Goal: Task Accomplishment & Management: Use online tool/utility

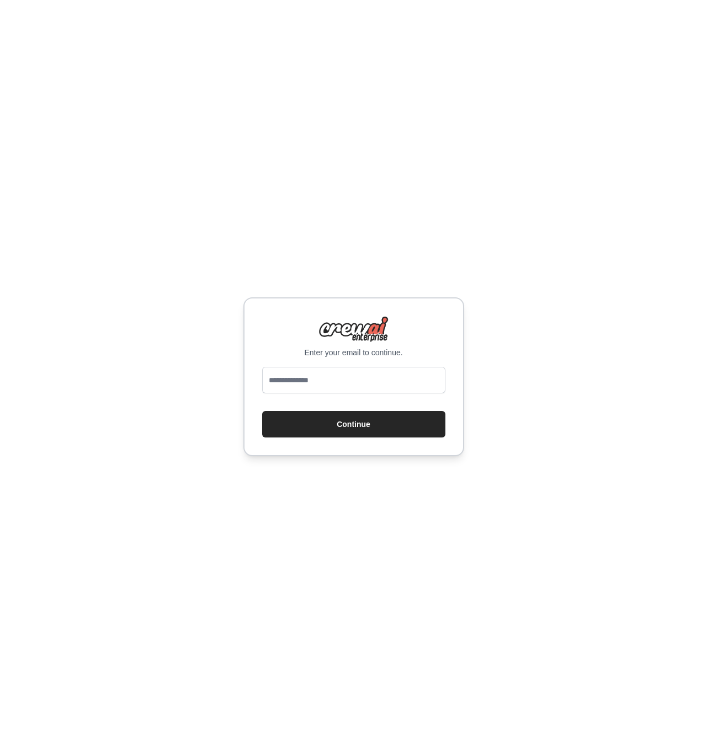
click at [360, 358] on div "Enter your email to continue. Continue" at bounding box center [353, 376] width 221 height 159
click at [356, 380] on input "email" at bounding box center [353, 380] width 183 height 26
type input "**********"
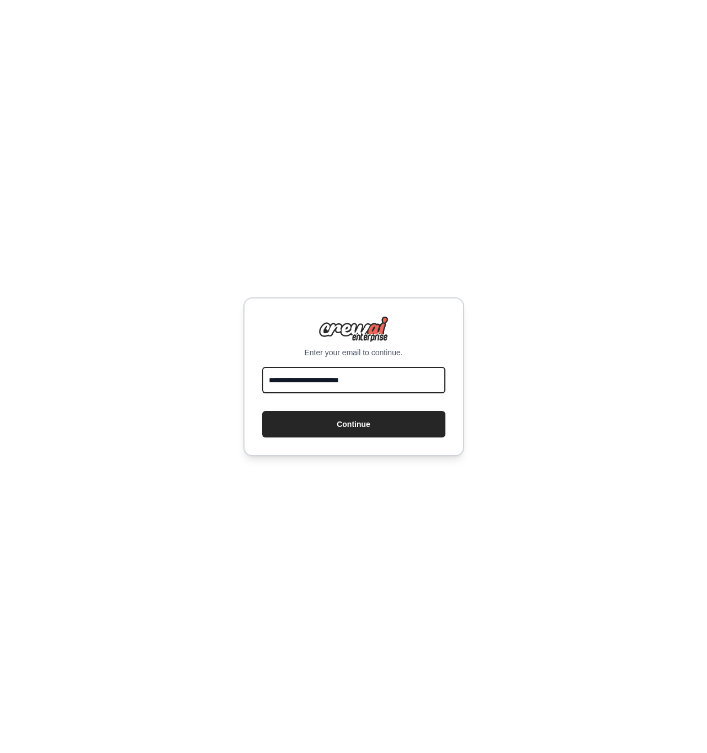
click at [262, 411] on button "Continue" at bounding box center [353, 424] width 183 height 26
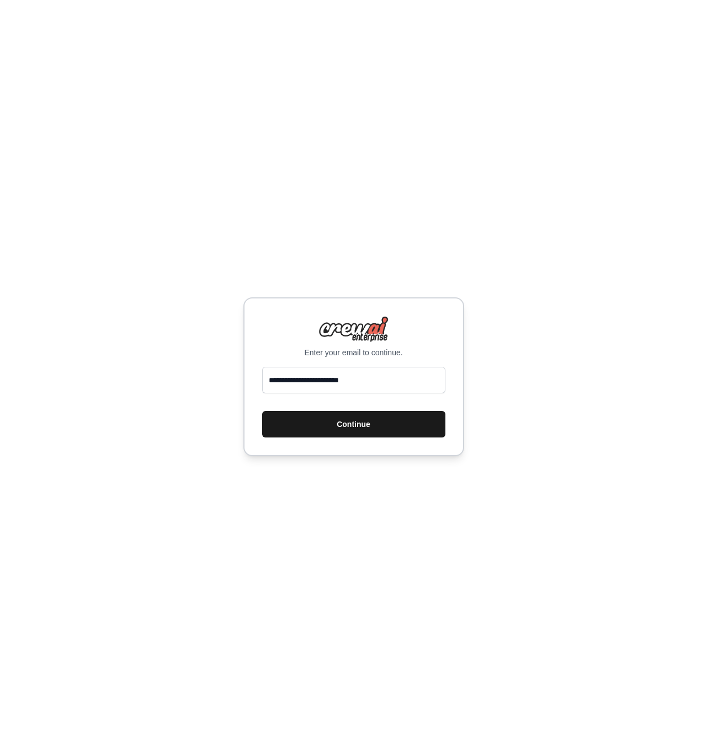
click at [388, 430] on button "Continue" at bounding box center [353, 424] width 183 height 26
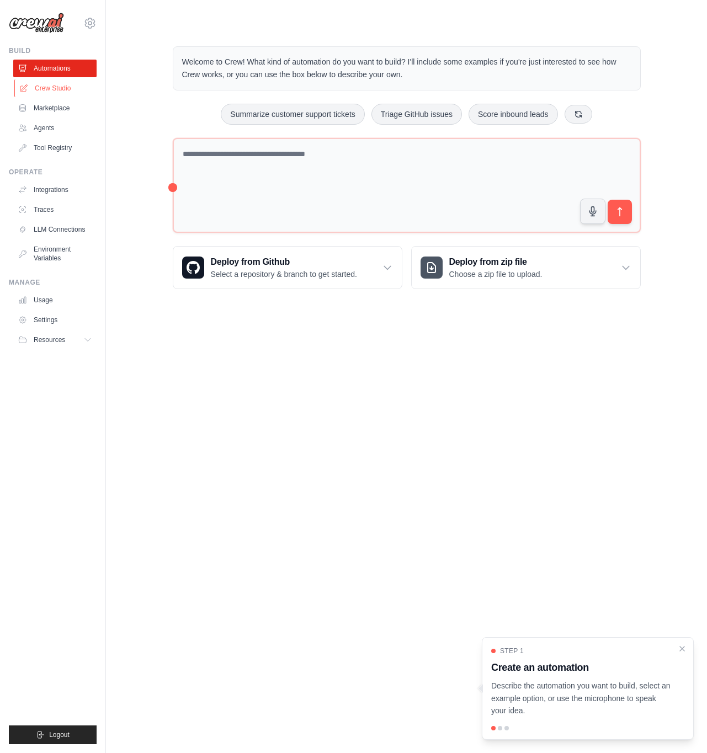
click at [77, 92] on link "Crew Studio" at bounding box center [55, 88] width 83 height 18
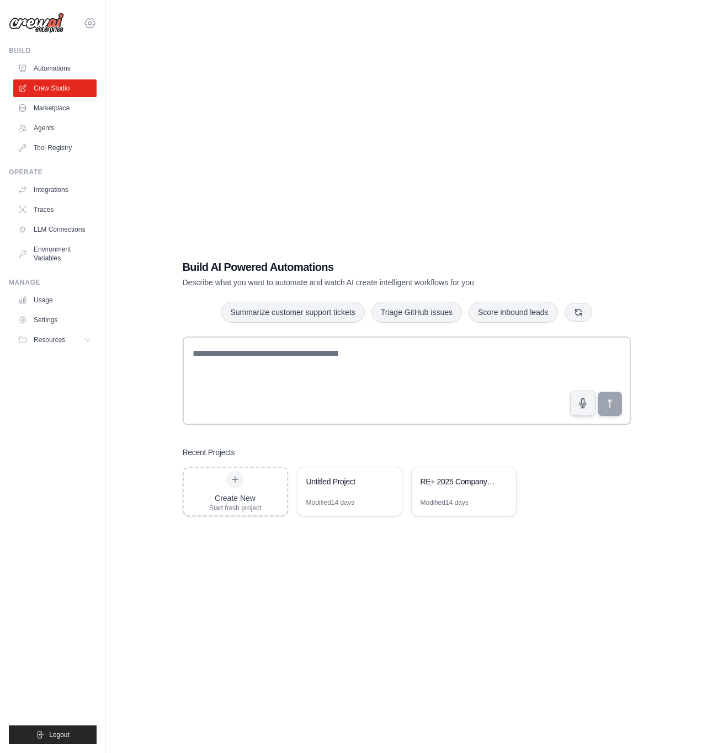
click at [90, 22] on icon at bounding box center [89, 23] width 3 height 3
